Goal: Task Accomplishment & Management: Complete application form

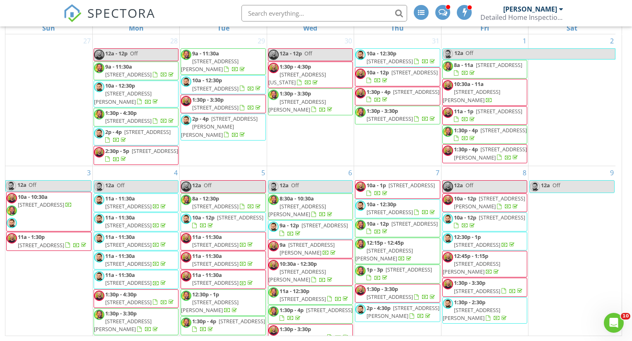
scroll to position [616, 0]
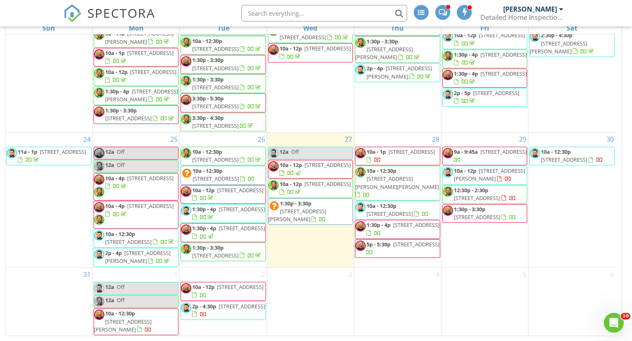
click at [209, 274] on div "2 10a - 12p 3774 W 135th St, Cleveland 44111 2p - 4:30p 3060 Keswick Rd, Shaker…" at bounding box center [223, 302] width 87 height 68
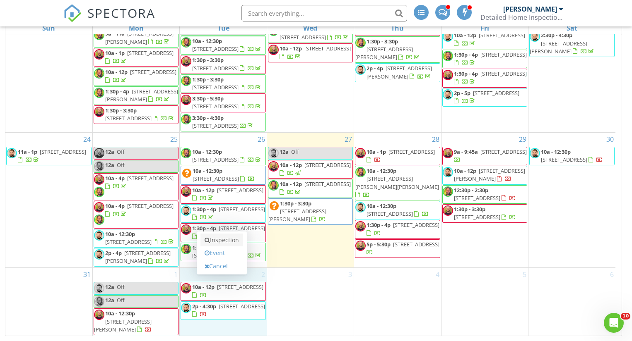
click at [222, 240] on link "Inspection" at bounding box center [221, 240] width 43 height 13
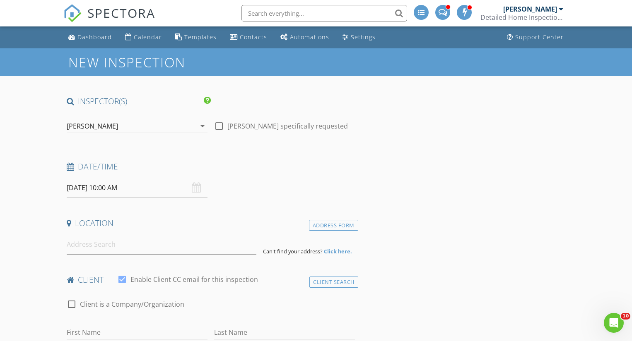
click at [145, 123] on div "[PERSON_NAME]" at bounding box center [131, 126] width 129 height 13
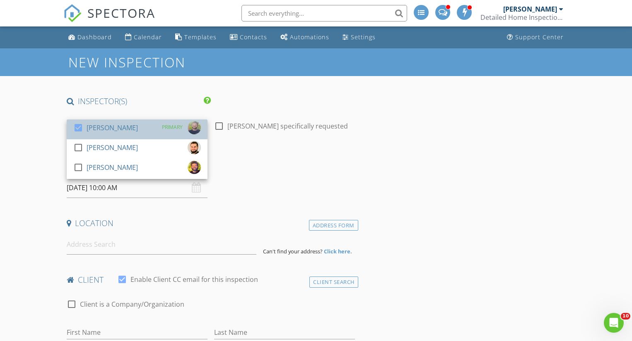
click at [142, 125] on div "check_box Tyler Mizeres PRIMARY" at bounding box center [136, 129] width 127 height 17
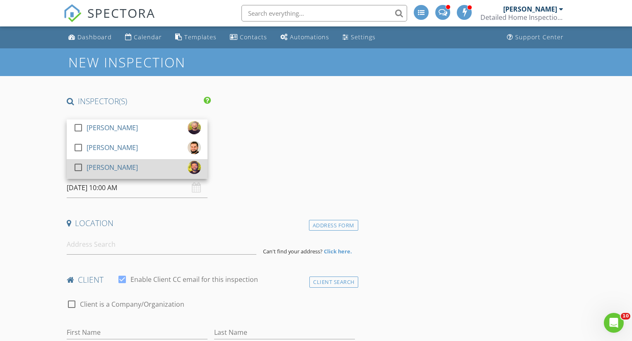
click at [104, 172] on div "[PERSON_NAME]" at bounding box center [112, 167] width 51 height 13
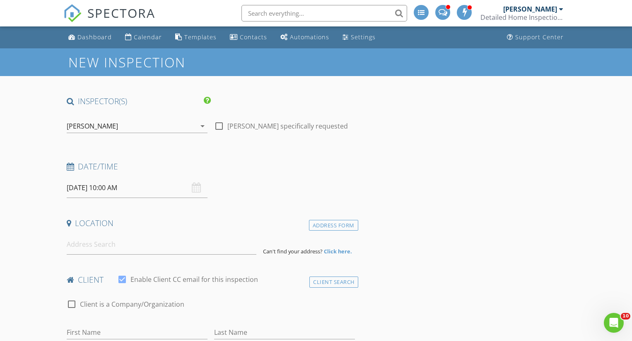
click at [99, 187] on input "09/02/2025 10:00 AM" at bounding box center [137, 188] width 141 height 20
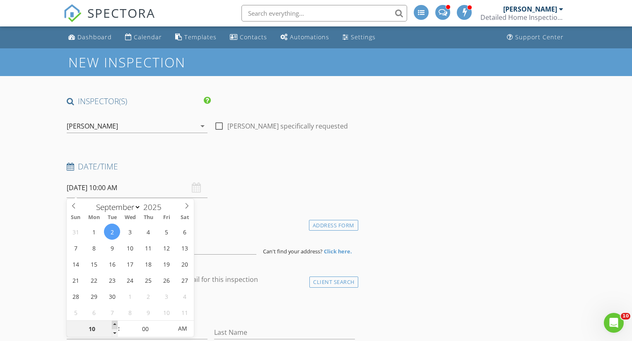
type input "11"
type input "09/02/2025 11:00 AM"
click at [113, 325] on span at bounding box center [115, 325] width 6 height 8
type input "12"
type input "09/02/2025 12:00 PM"
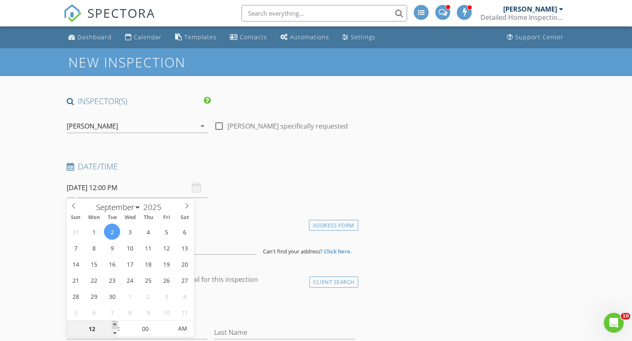
click at [113, 325] on span at bounding box center [115, 325] width 6 height 8
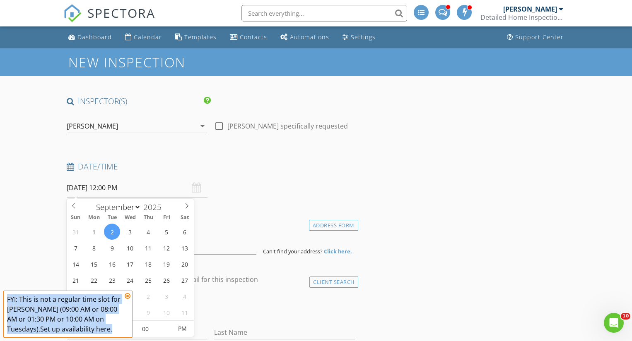
click at [113, 325] on div "FYI: This is not a regular time slot for Nick Lombardy (09:00 AM or 08:00 AM or…" at bounding box center [68, 315] width 122 height 40
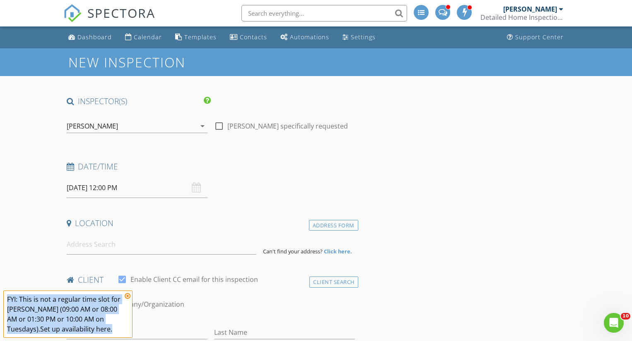
click at [127, 297] on icon at bounding box center [128, 296] width 6 height 7
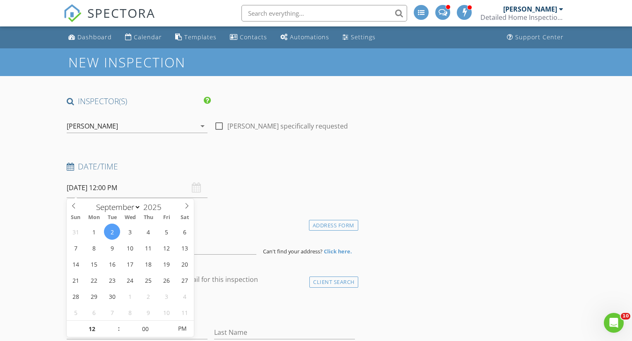
click at [110, 192] on input "09/02/2025 12:00 PM" at bounding box center [137, 188] width 141 height 20
type input "01"
type input "09/02/2025 1:00 PM"
click at [113, 324] on span at bounding box center [115, 325] width 6 height 8
type input "05"
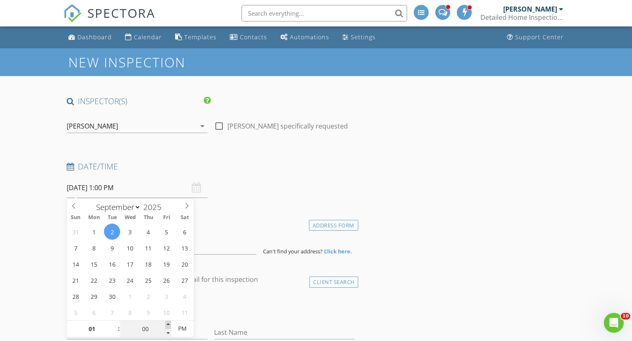
type input "09/02/2025 1:05 PM"
click at [168, 326] on span at bounding box center [168, 325] width 6 height 8
type input "10"
type input "09/02/2025 1:10 PM"
click at [168, 326] on span at bounding box center [168, 325] width 6 height 8
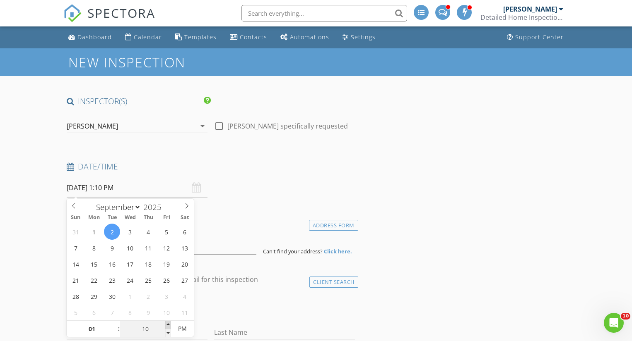
type input "15"
type input "09/02/2025 1:15 PM"
click at [168, 326] on span at bounding box center [168, 325] width 6 height 8
type input "20"
type input "09/02/2025 1:20 PM"
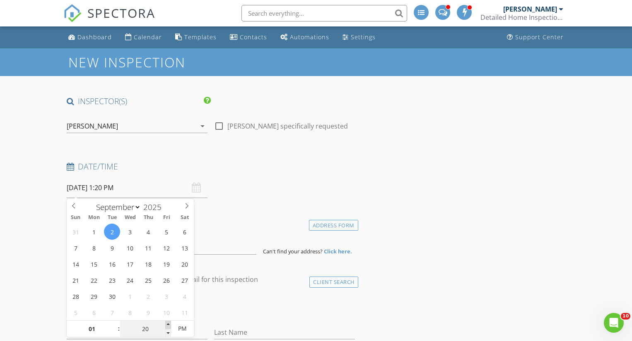
click at [168, 326] on span at bounding box center [168, 325] width 6 height 8
type input "25"
type input "09/02/2025 1:25 PM"
click at [168, 326] on span at bounding box center [168, 325] width 6 height 8
type input "30"
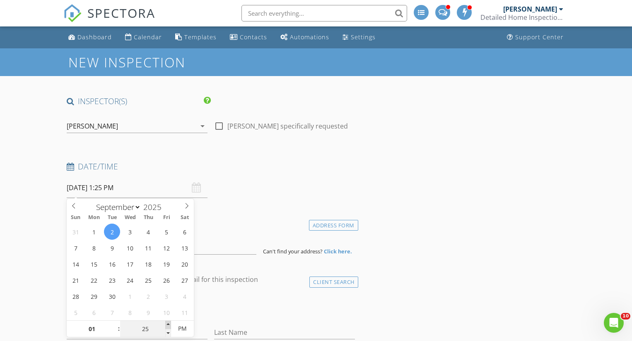
type input "[DATE] 1:30 PM"
click at [168, 326] on span at bounding box center [168, 325] width 6 height 8
type input "35"
type input "09/02/2025 1:35 PM"
click at [168, 326] on span at bounding box center [168, 325] width 6 height 8
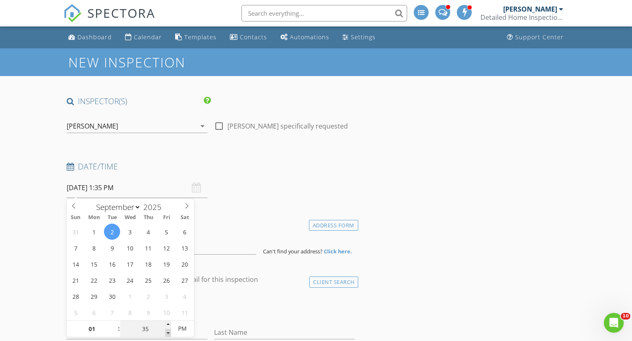
type input "30"
type input "[DATE] 1:30 PM"
click at [168, 331] on span at bounding box center [168, 333] width 6 height 8
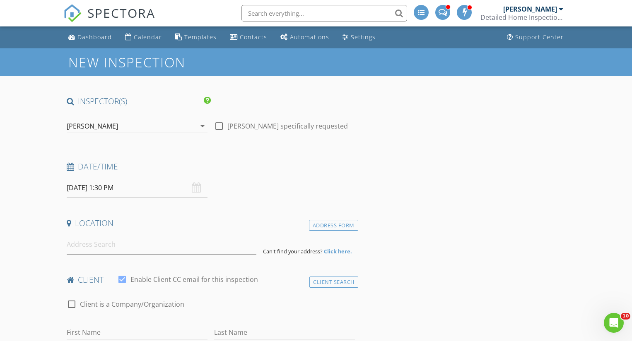
click at [93, 248] on input at bounding box center [162, 245] width 190 height 20
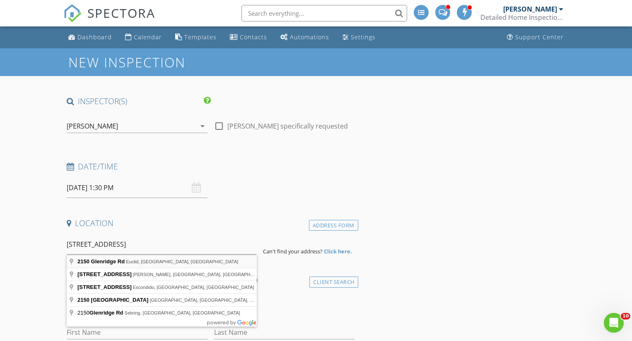
type input "2150 Glenridge Rd, Euclid, OH, USA"
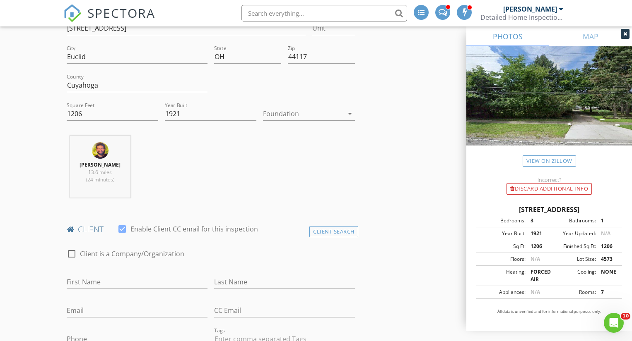
scroll to position [293, 0]
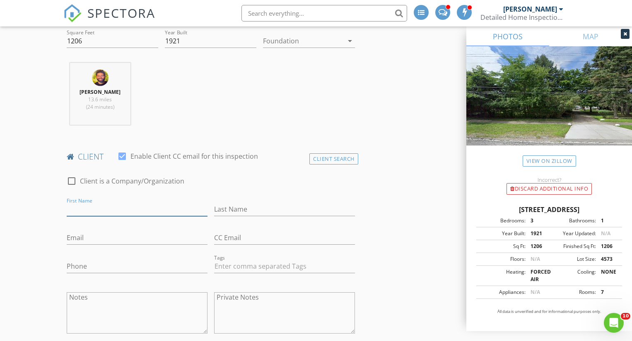
click at [149, 207] on input "First Name" at bounding box center [137, 210] width 141 height 14
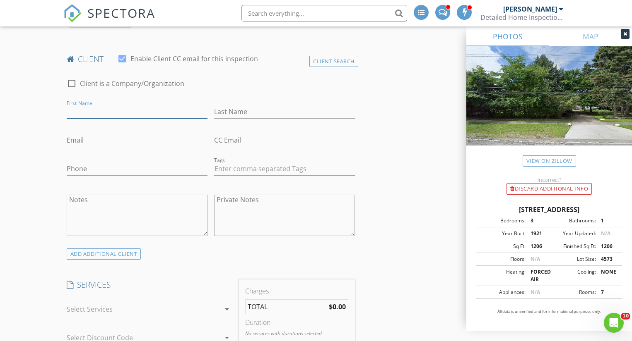
scroll to position [345, 0]
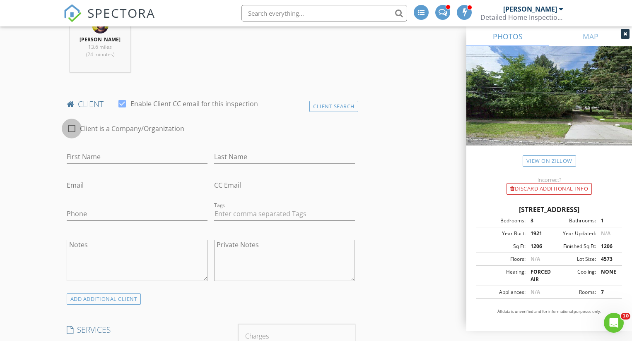
click at [73, 127] on div at bounding box center [72, 129] width 14 height 14
checkbox input "true"
click at [92, 159] on input "Enable Client CC email for this inspection" at bounding box center [211, 157] width 288 height 14
type input "3S Real Estate Holdings"
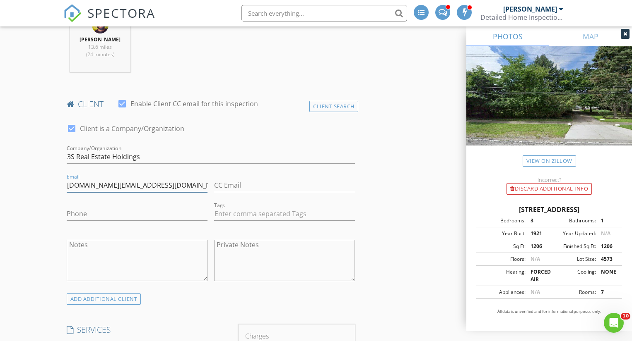
type input "[DOMAIN_NAME][EMAIL_ADDRESS][DOMAIN_NAME]"
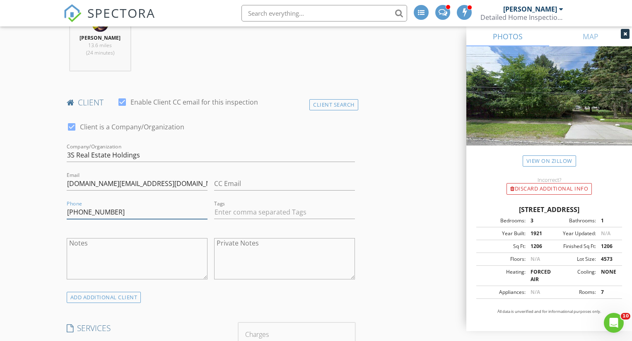
type input "[PHONE_NUMBER]"
click at [290, 272] on textarea "Private Notes" at bounding box center [284, 258] width 141 height 41
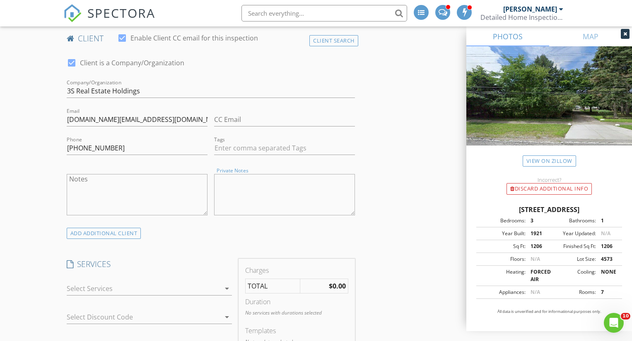
scroll to position [565, 0]
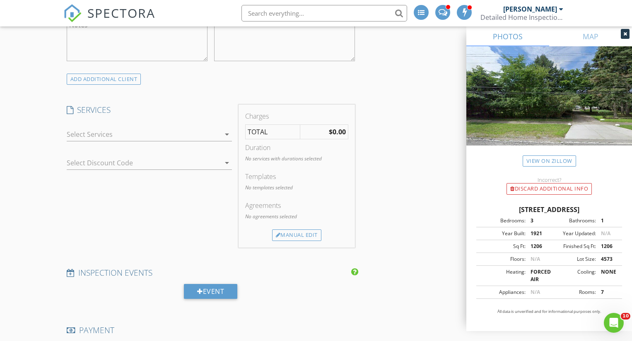
click at [133, 140] on div at bounding box center [144, 134] width 154 height 13
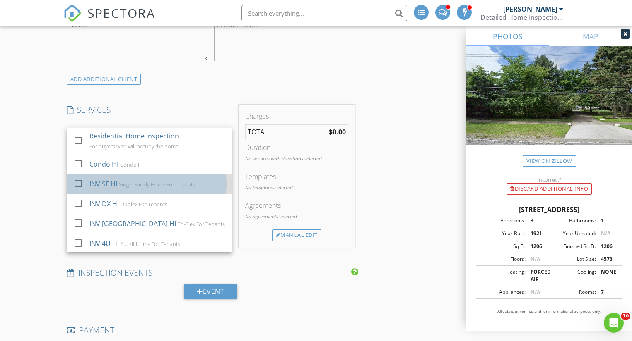
click at [127, 182] on div "Single Family Home For Tenants" at bounding box center [156, 184] width 76 height 7
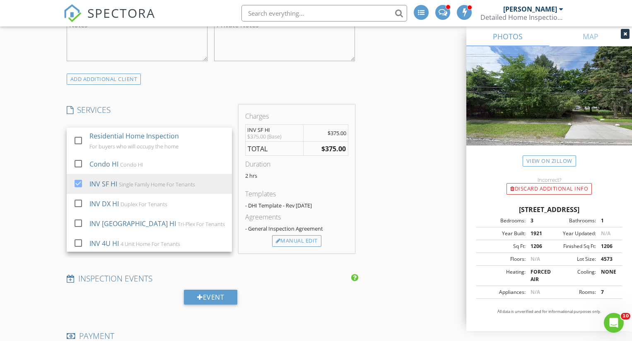
click at [397, 211] on div "INSPECTOR(S) check_box_outline_blank Tyler Mizeres check_box_outline_blank Shau…" at bounding box center [315, 240] width 505 height 1419
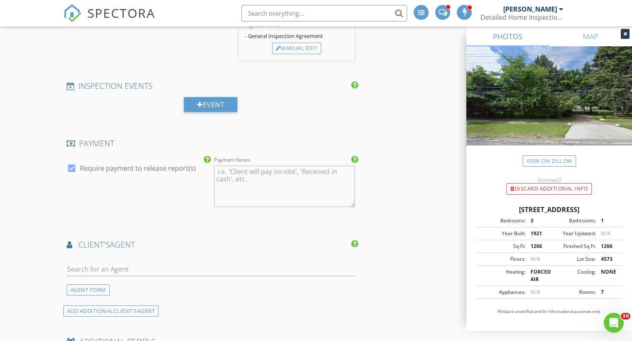
scroll to position [802, 0]
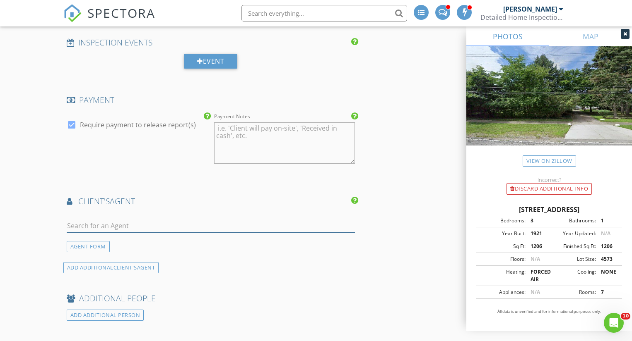
click at [151, 228] on input "text" at bounding box center [211, 226] width 288 height 14
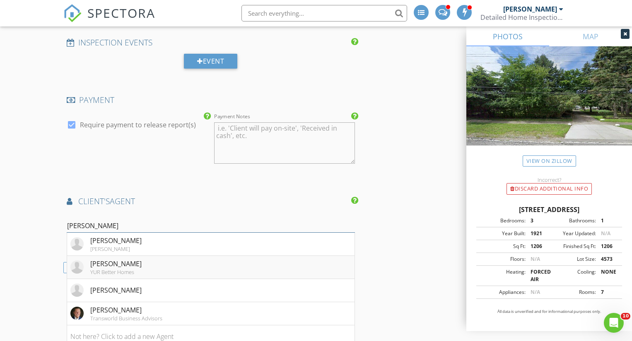
type input "vince"
click at [117, 268] on div "[PERSON_NAME]" at bounding box center [115, 264] width 51 height 10
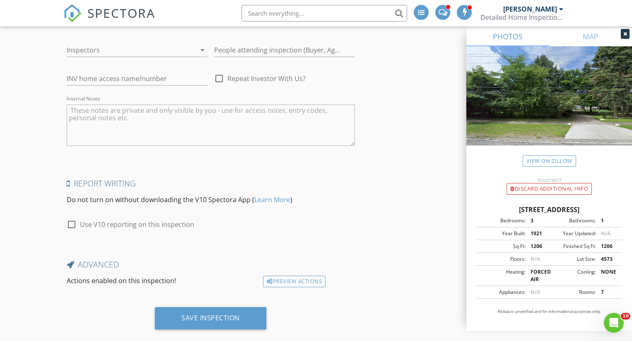
scroll to position [1351, 0]
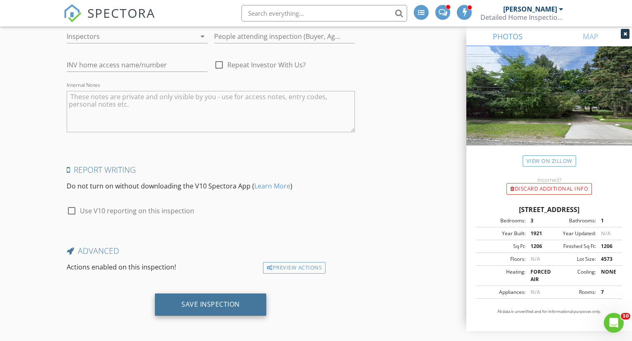
click at [225, 312] on div "Save Inspection" at bounding box center [210, 305] width 111 height 22
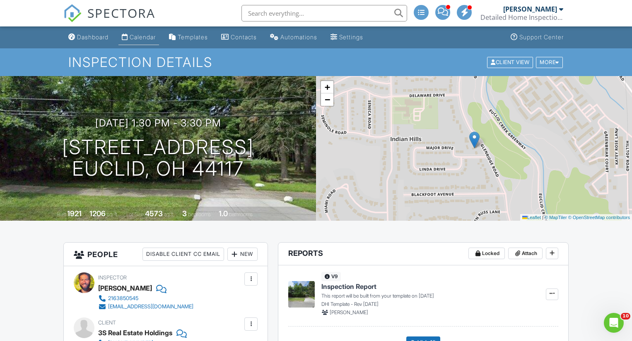
click at [150, 36] on div "Calendar" at bounding box center [143, 37] width 26 height 7
